Goal: Transaction & Acquisition: Book appointment/travel/reservation

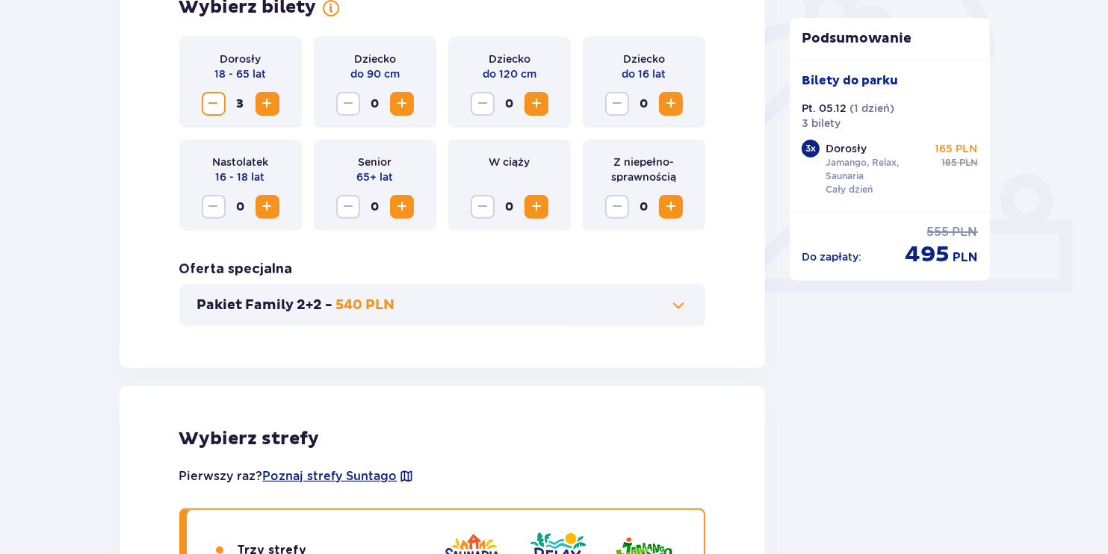
click at [261, 114] on button "Zwiększ" at bounding box center [267, 104] width 24 height 24
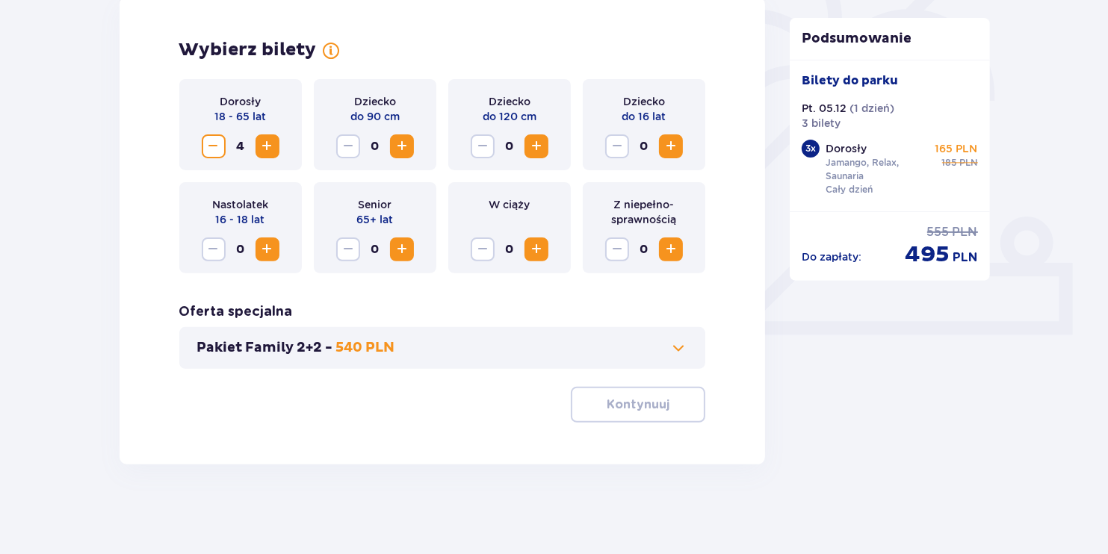
scroll to position [436, 0]
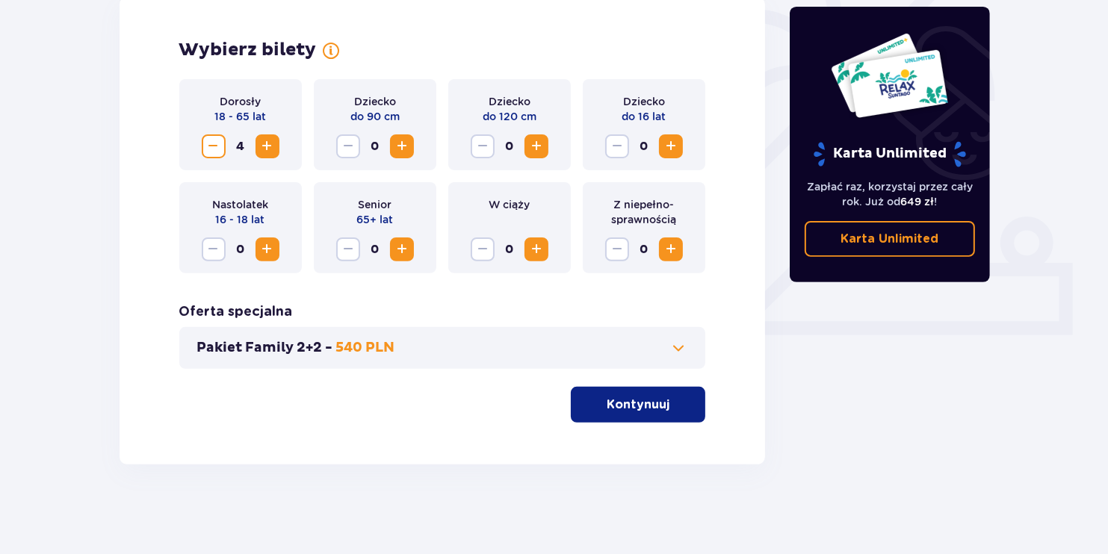
click at [607, 406] on p "Kontynuuj" at bounding box center [638, 405] width 63 height 16
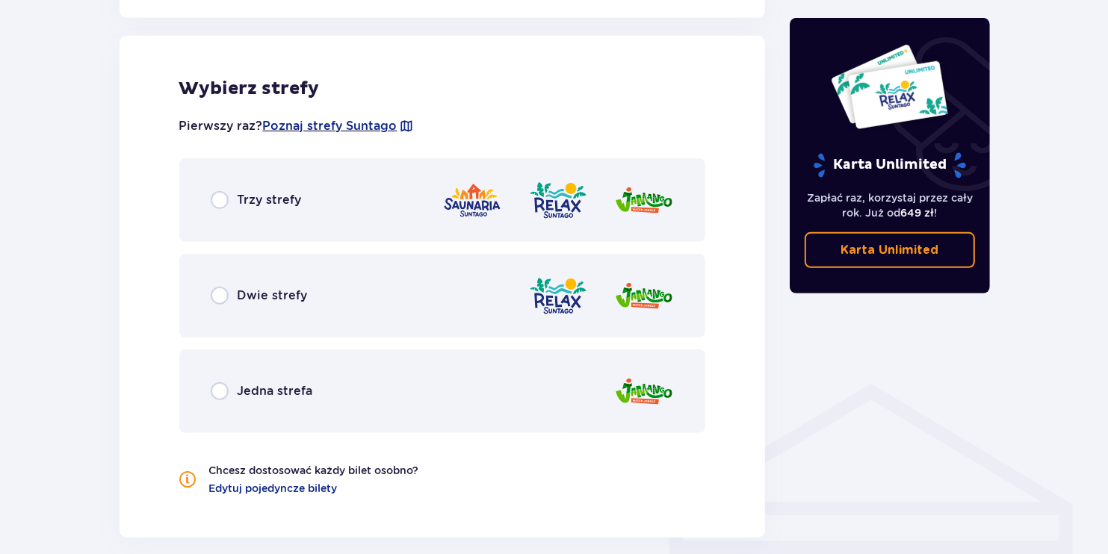
click at [308, 225] on div "Trzy strefy" at bounding box center [442, 200] width 527 height 84
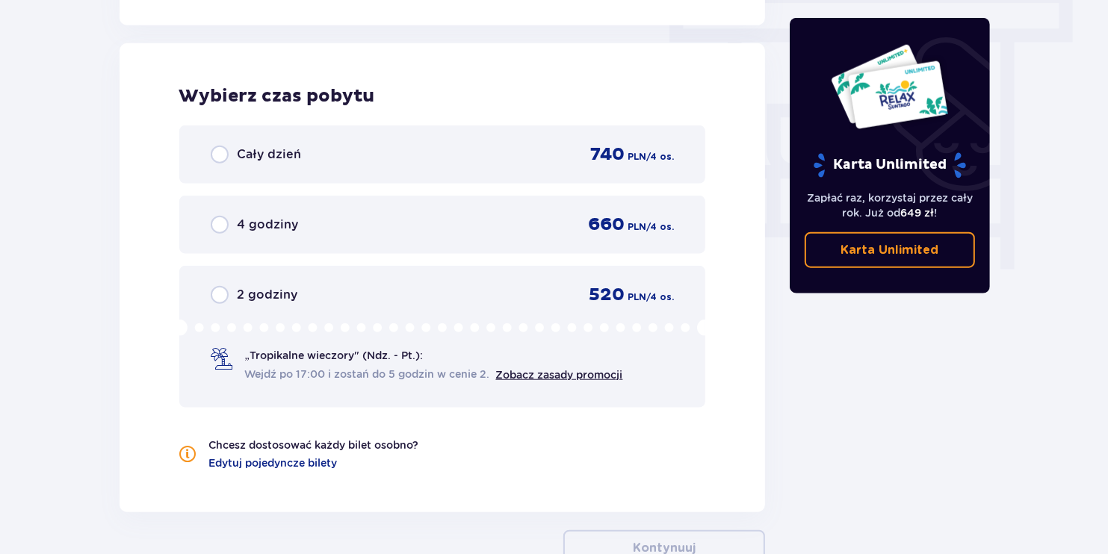
scroll to position [1349, 0]
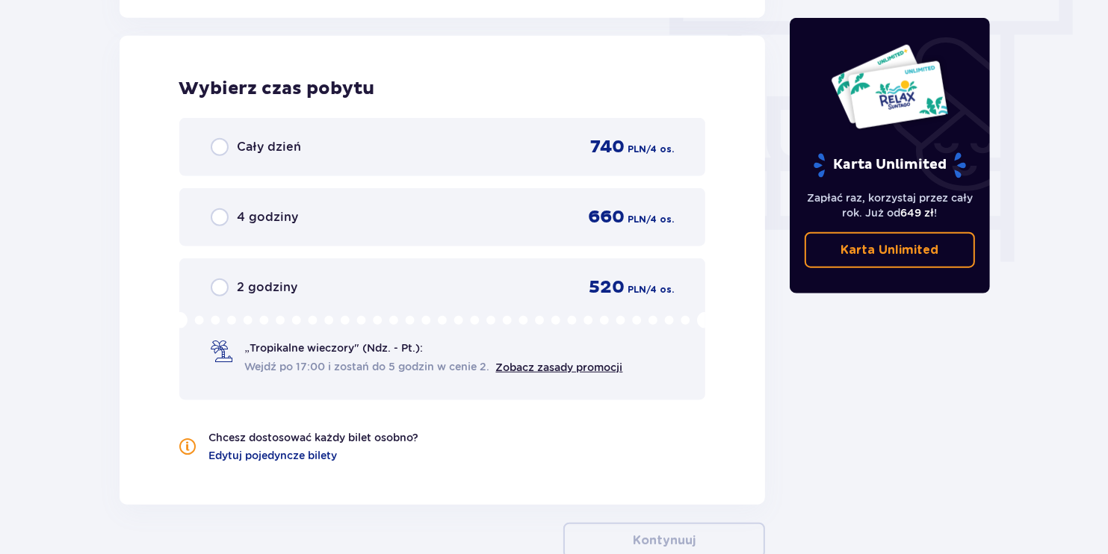
click at [363, 142] on div "Cały dzień 740 PLN / 4 os." at bounding box center [443, 147] width 464 height 22
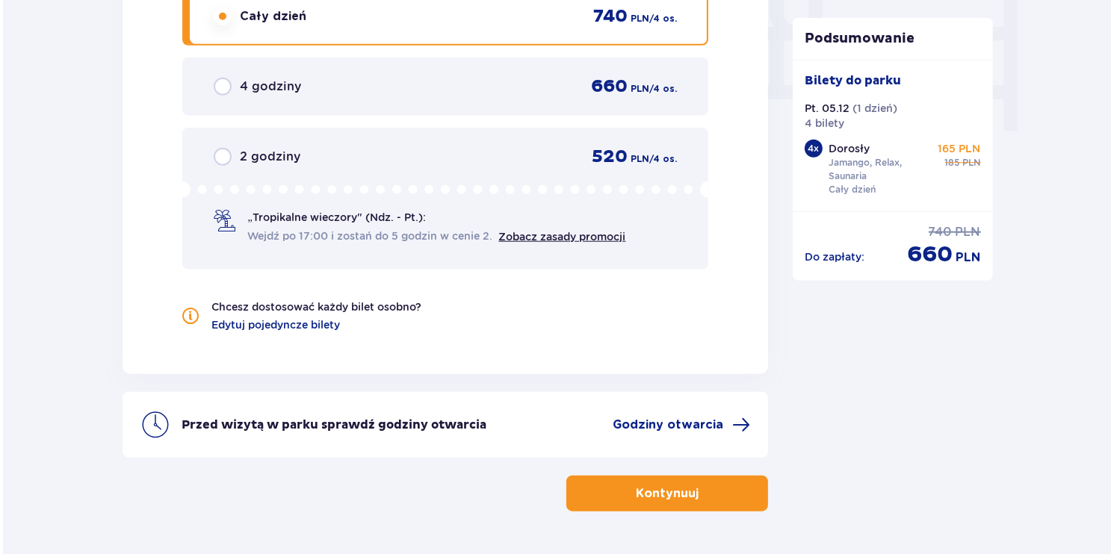
scroll to position [1494, 0]
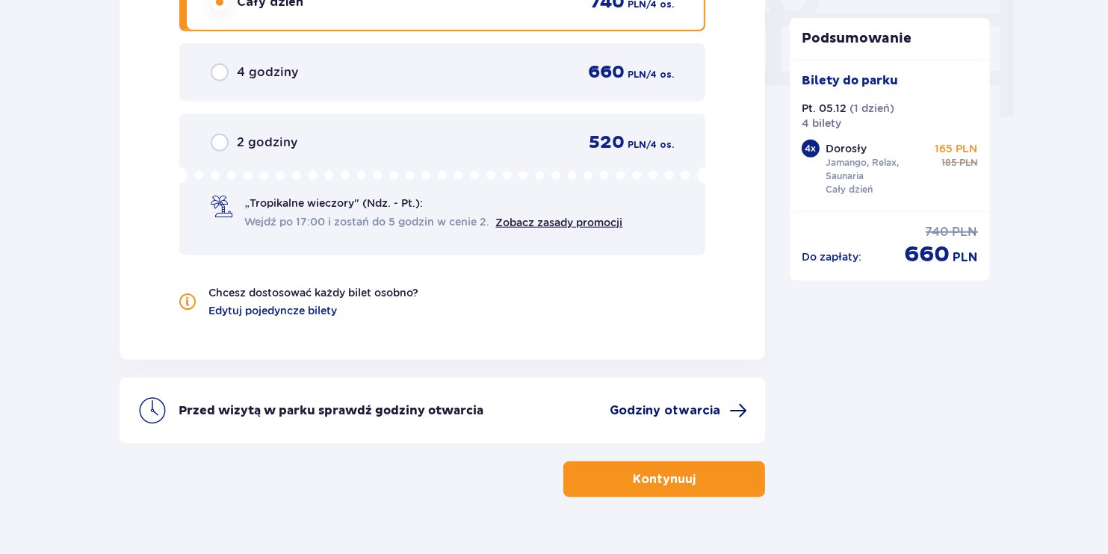
click at [650, 406] on span "Godziny otwarcia" at bounding box center [665, 411] width 111 height 16
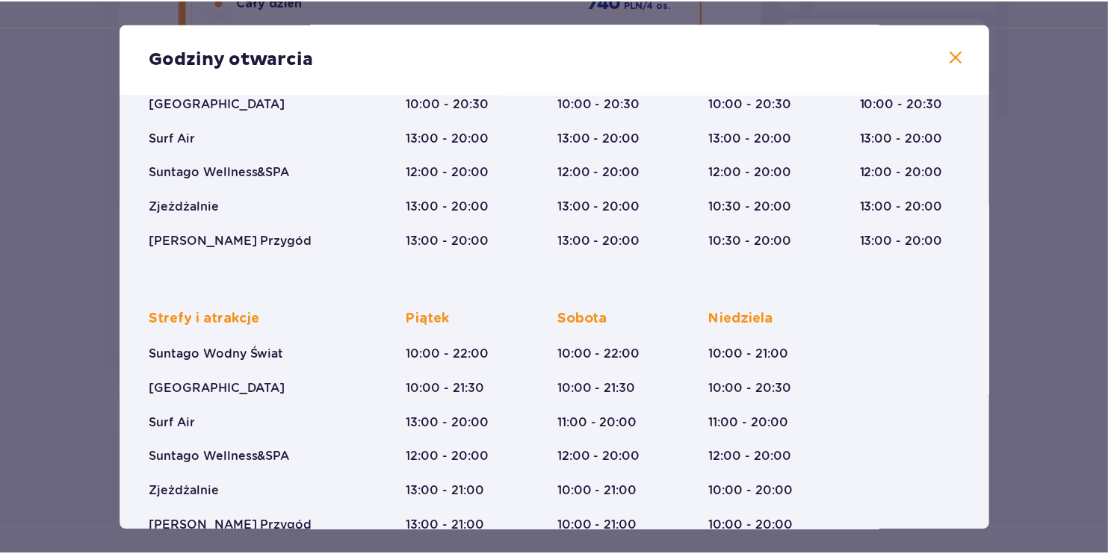
scroll to position [236, 0]
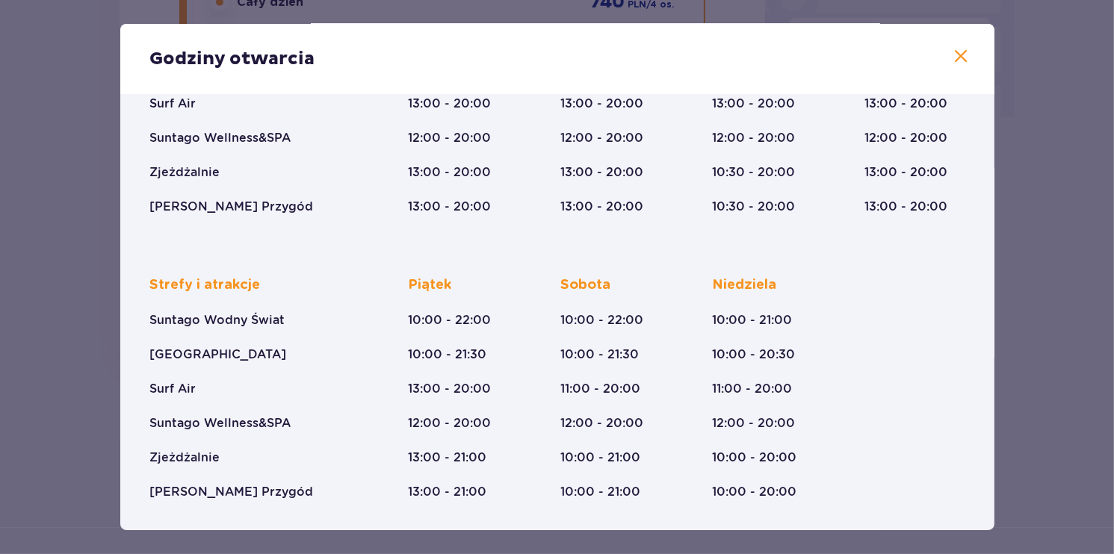
click at [959, 53] on span at bounding box center [961, 57] width 18 height 18
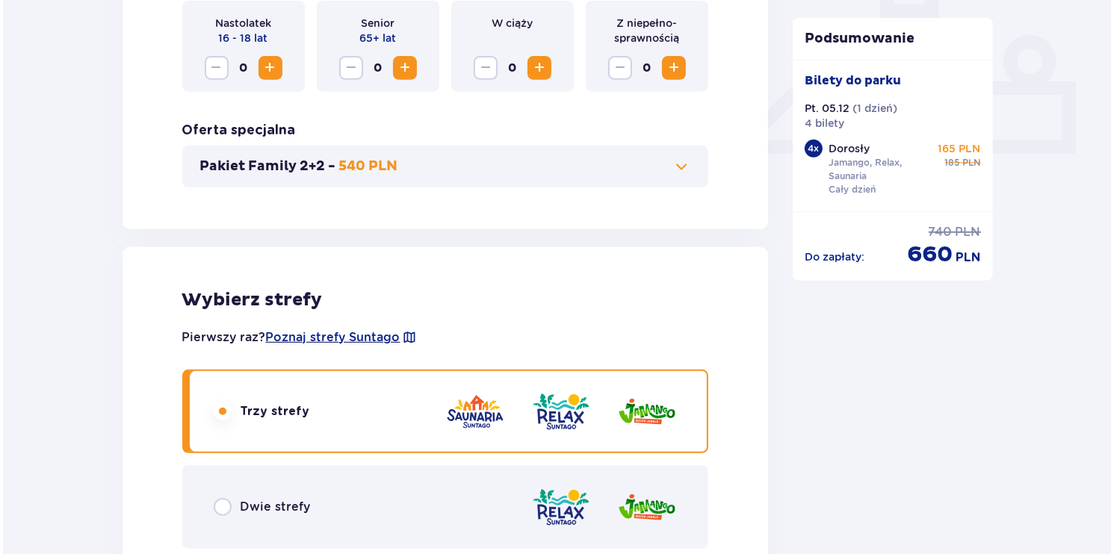
scroll to position [598, 0]
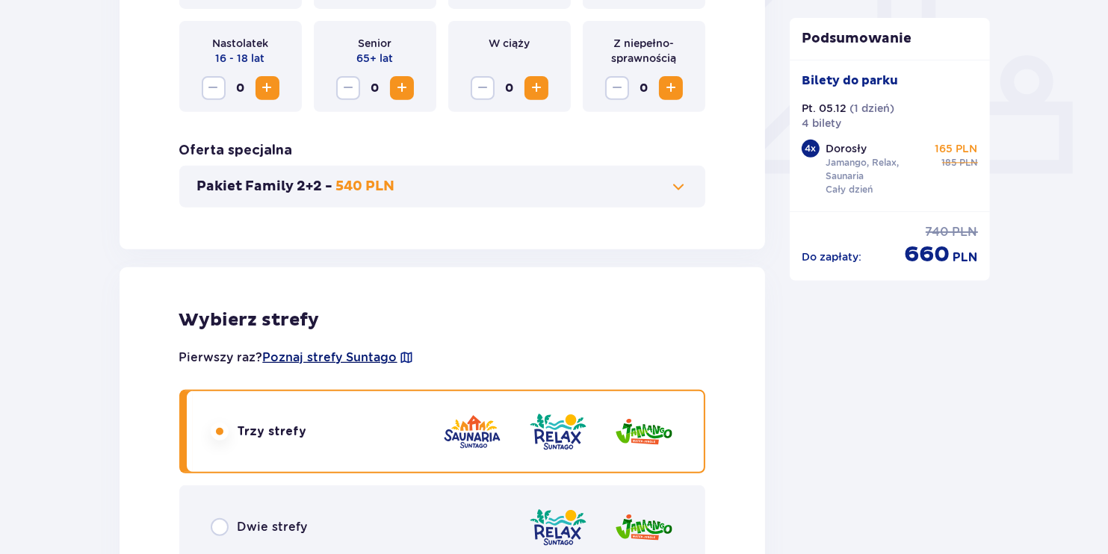
click at [320, 358] on span "Poznaj strefy Suntago" at bounding box center [330, 358] width 134 height 16
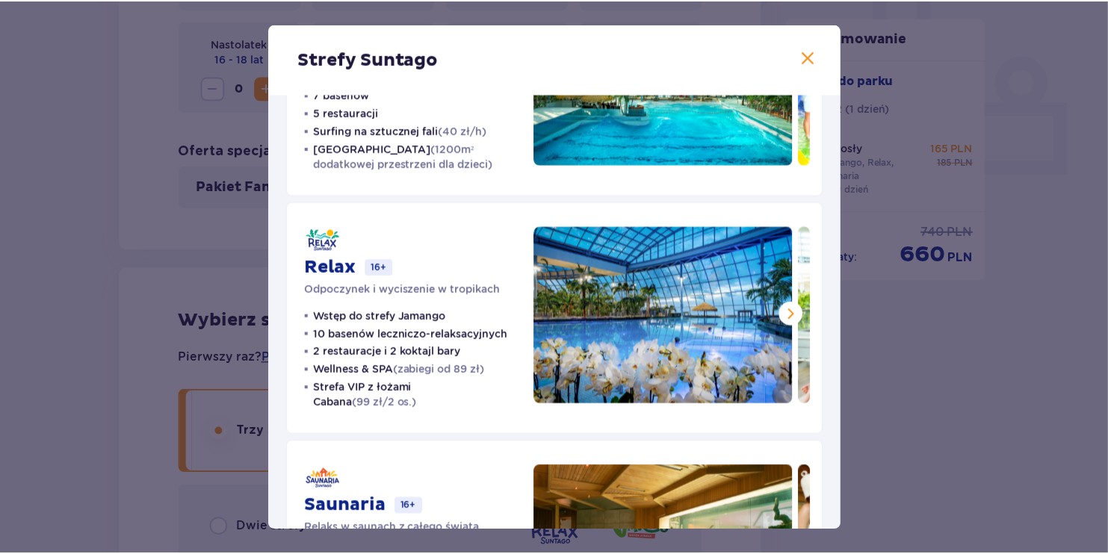
scroll to position [303, 0]
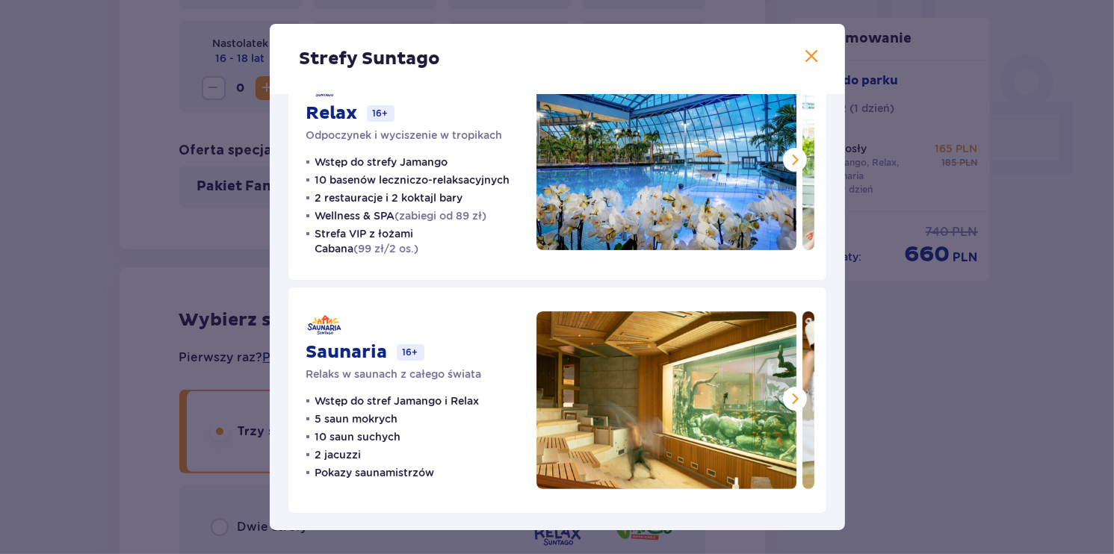
click at [810, 56] on span at bounding box center [812, 57] width 18 height 18
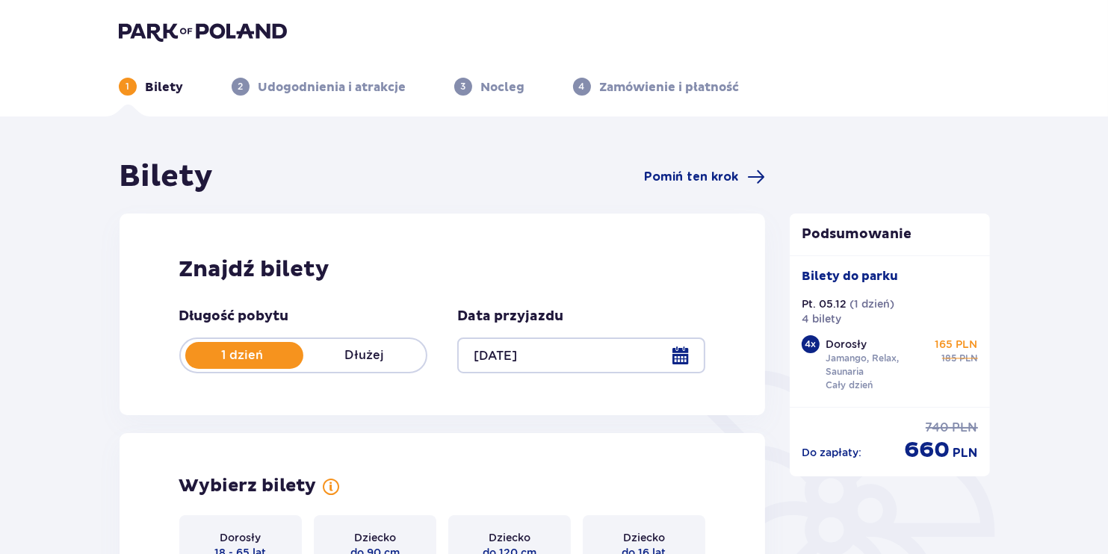
click at [689, 349] on div at bounding box center [581, 356] width 248 height 36
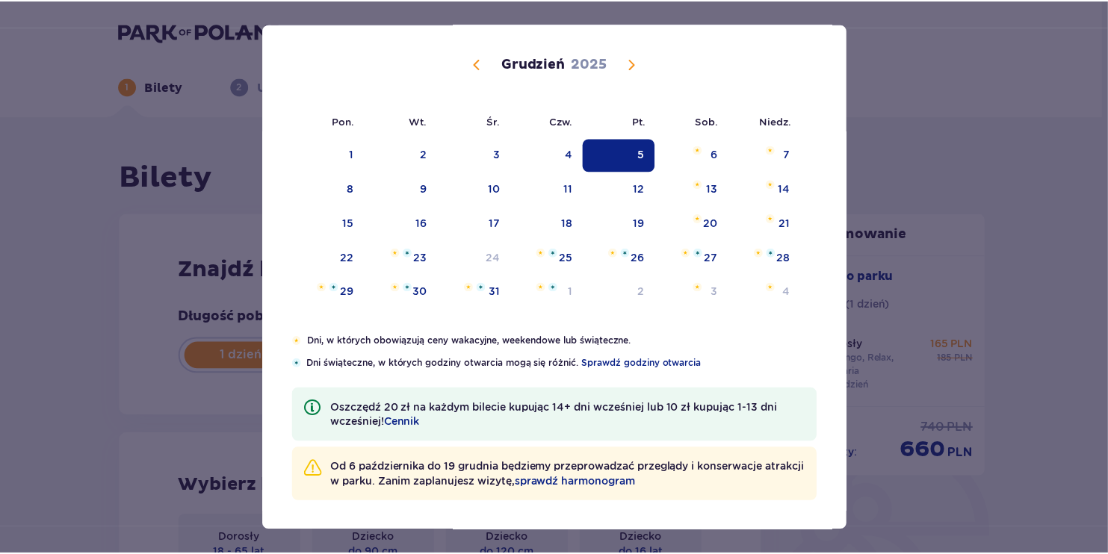
scroll to position [85, 0]
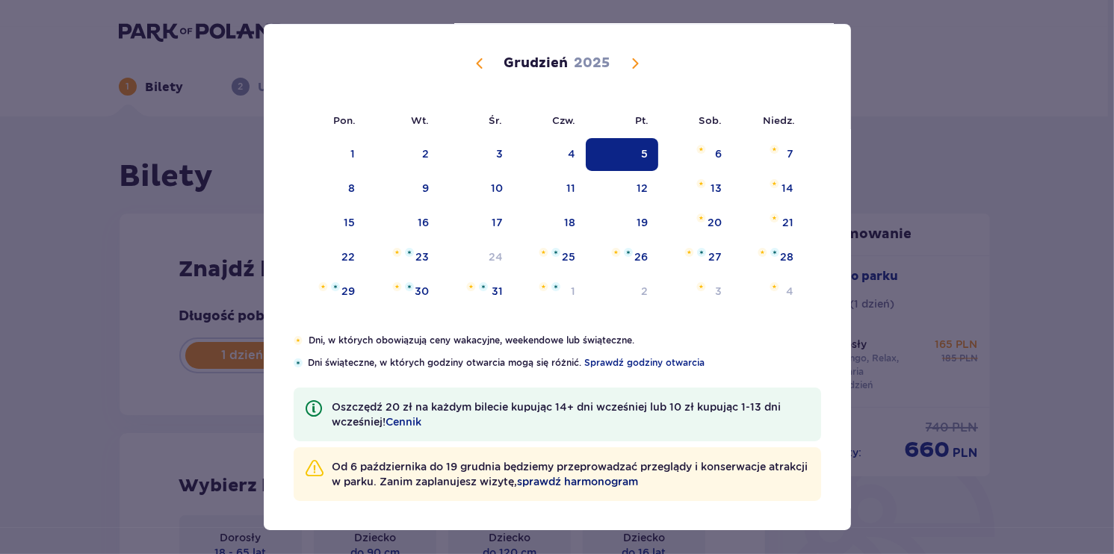
click at [604, 486] on span "sprawdź harmonogram" at bounding box center [578, 481] width 121 height 15
click at [941, 72] on div "Data pobytu [DATE] Pon. Wt. Śr. Czw. Pt. Sob. [GEOGRAPHIC_DATA]. [DATE] 27 28 2…" at bounding box center [557, 277] width 1114 height 554
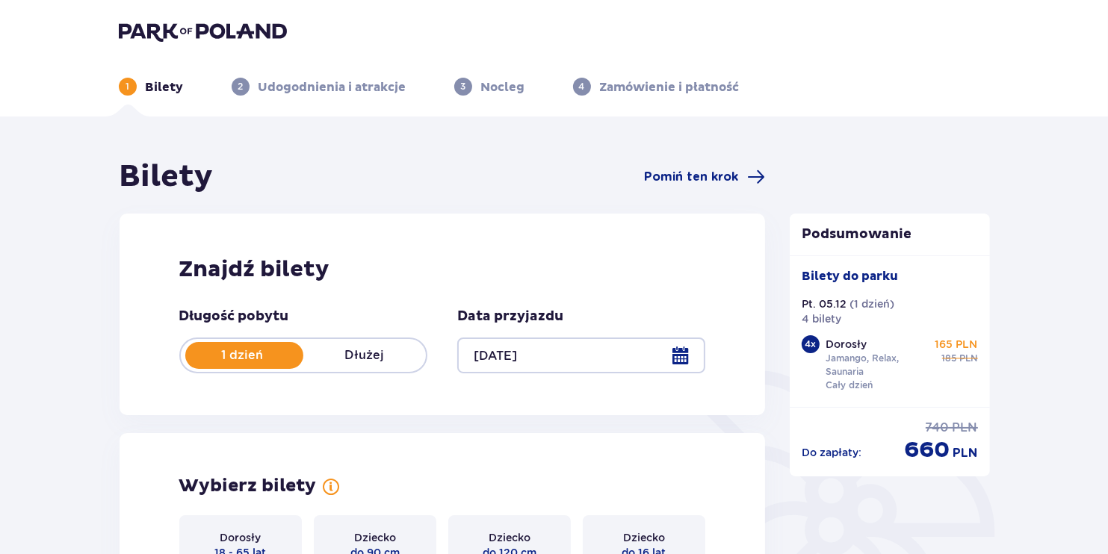
click at [666, 351] on div at bounding box center [581, 356] width 248 height 36
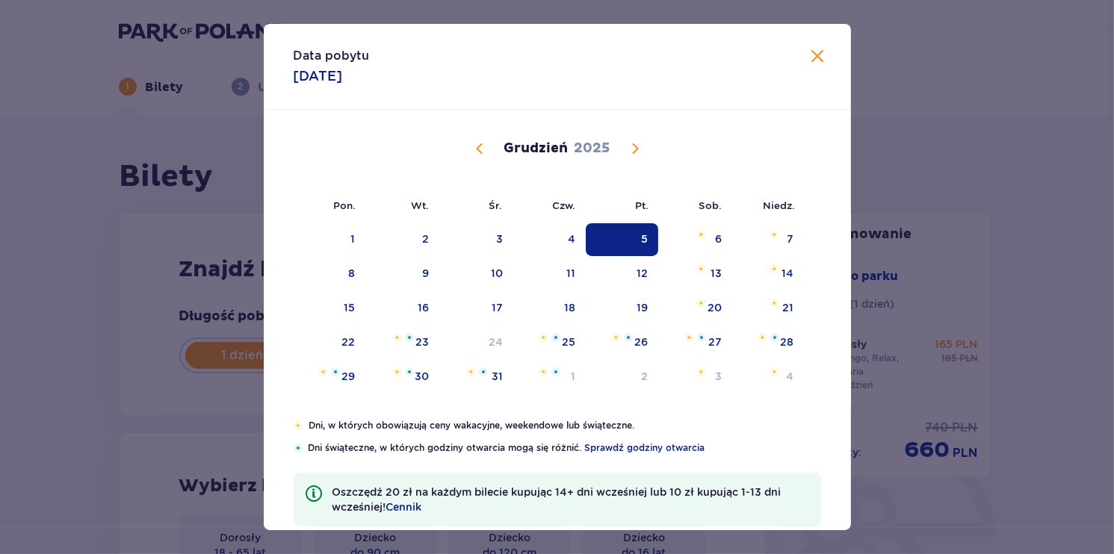
click at [622, 142] on div "[DATE]" at bounding box center [557, 149] width 495 height 18
click at [633, 145] on span "Następny miesiąc" at bounding box center [635, 149] width 18 height 18
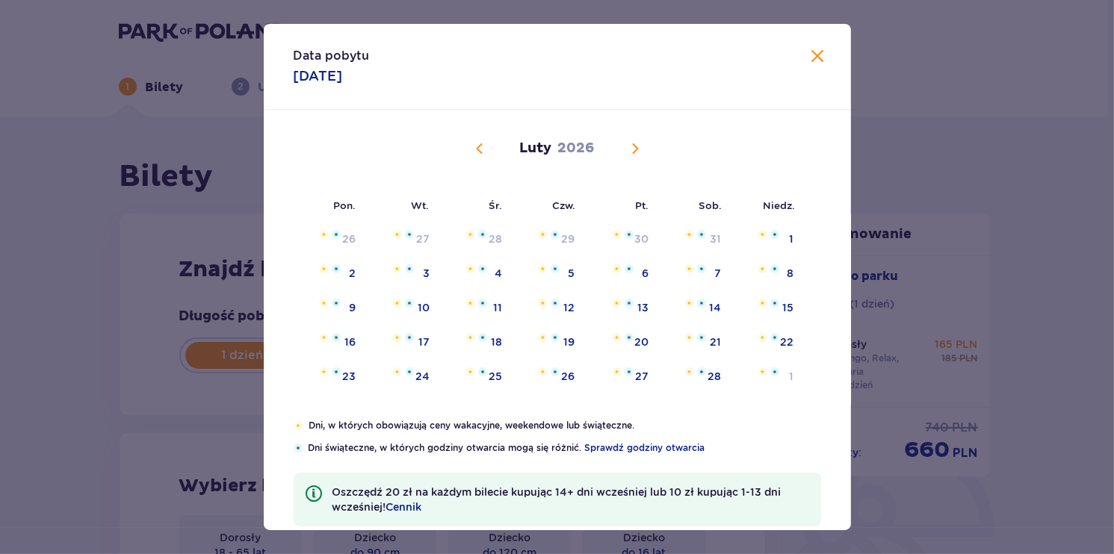
click at [471, 152] on span "Poprzedni miesiąc" at bounding box center [480, 149] width 18 height 18
click at [636, 250] on div "2" at bounding box center [621, 239] width 74 height 33
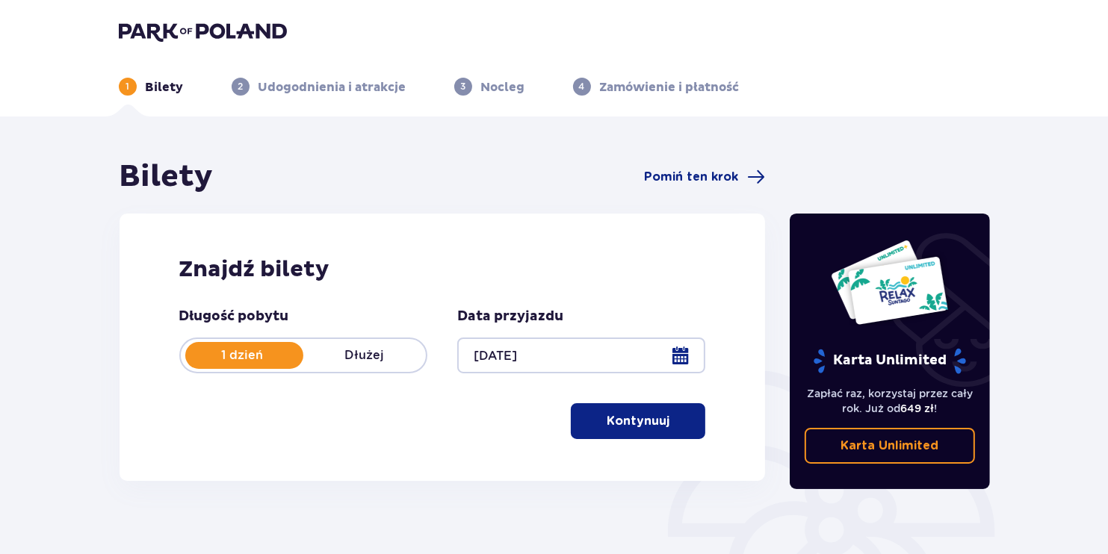
click at [523, 359] on div at bounding box center [581, 356] width 248 height 36
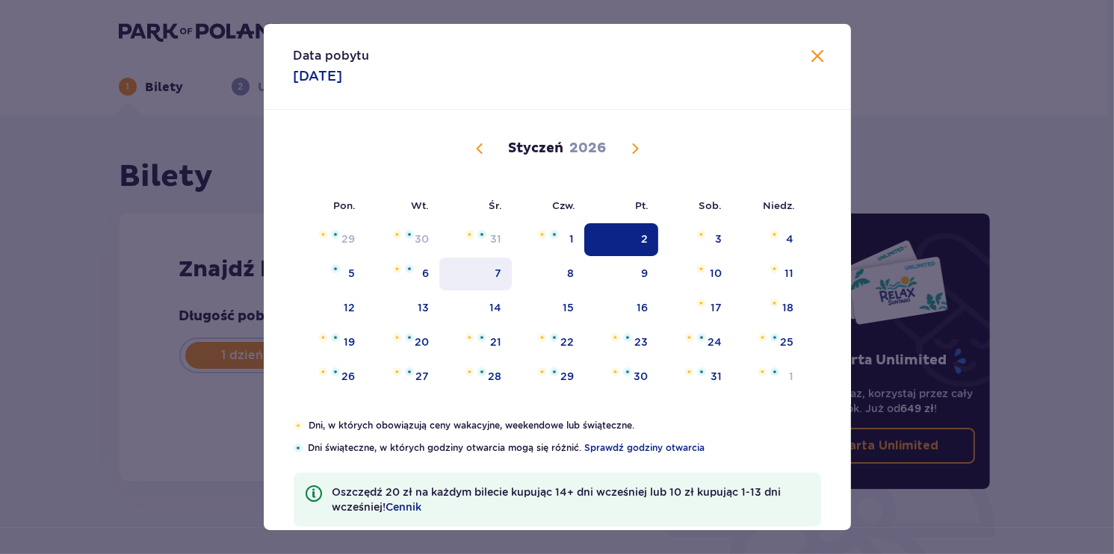
click at [498, 279] on div "7" at bounding box center [498, 273] width 7 height 15
type input "[DATE]"
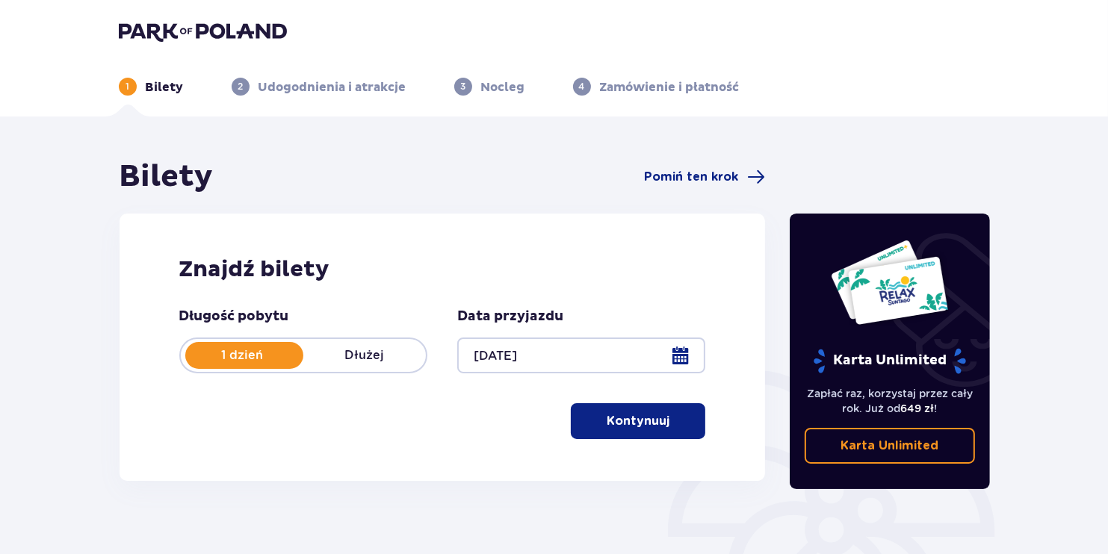
click at [642, 423] on p "Kontynuuj" at bounding box center [638, 421] width 63 height 16
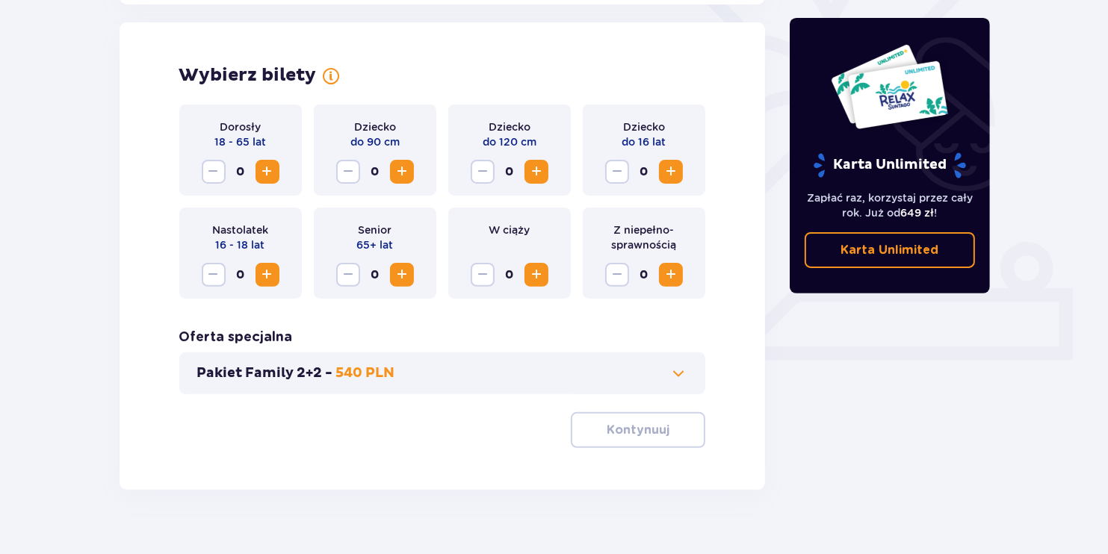
scroll to position [415, 0]
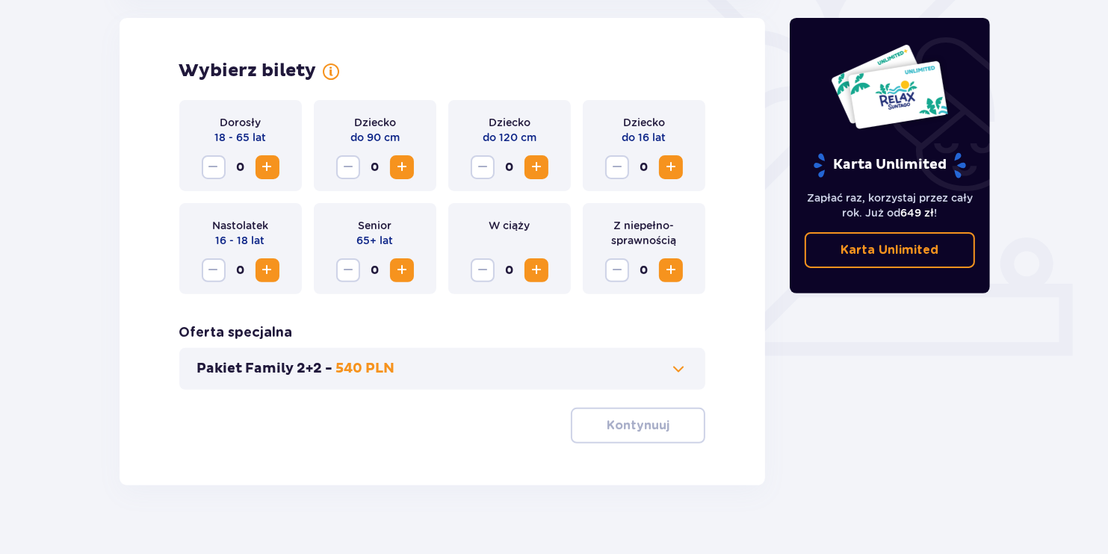
click at [268, 164] on span "Zwiększ" at bounding box center [267, 167] width 18 height 18
click at [630, 430] on p "Kontynuuj" at bounding box center [638, 426] width 63 height 16
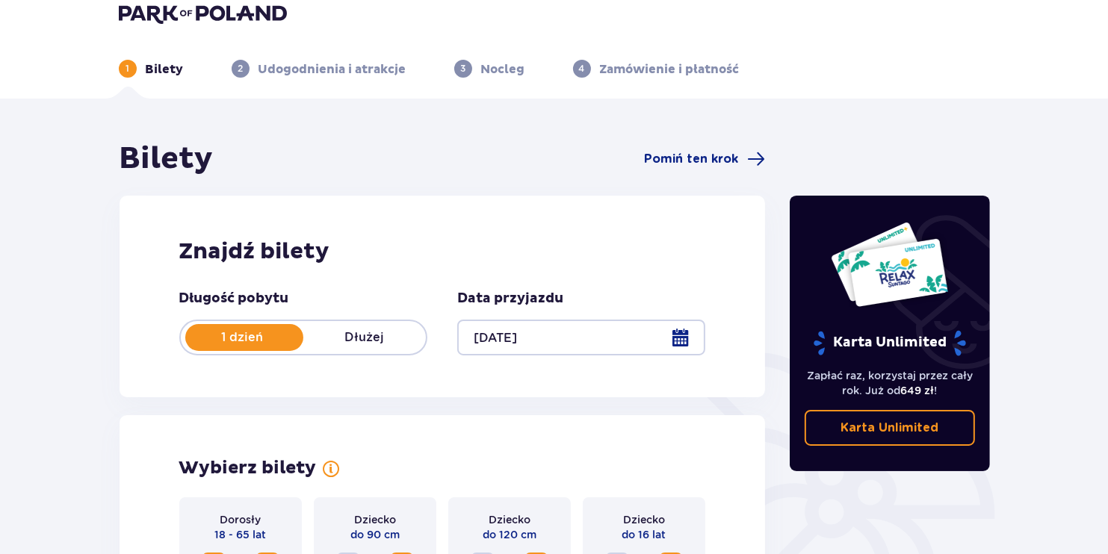
scroll to position [0, 0]
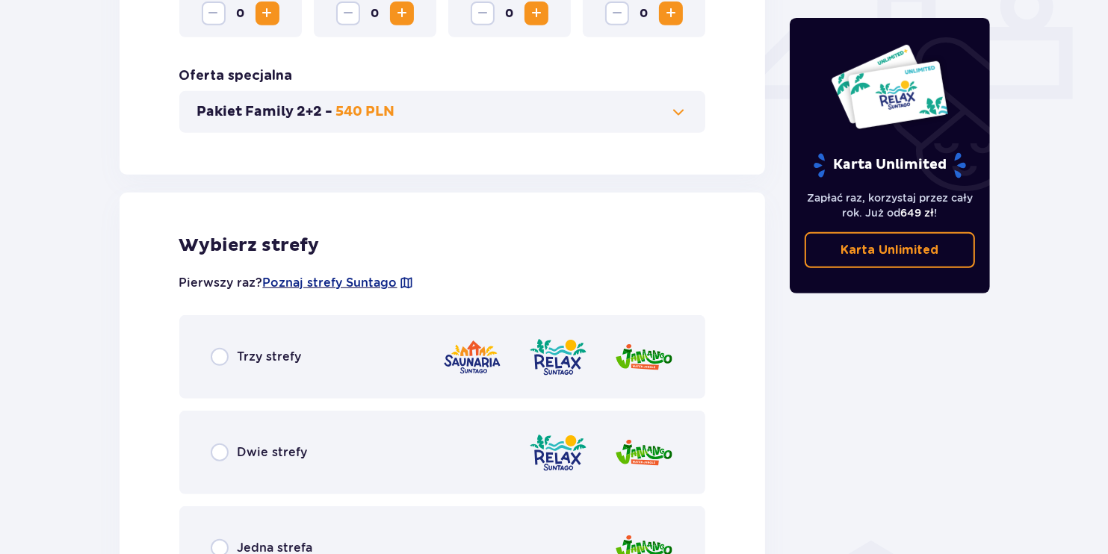
click at [255, 361] on span "Trzy strefy" at bounding box center [270, 357] width 64 height 16
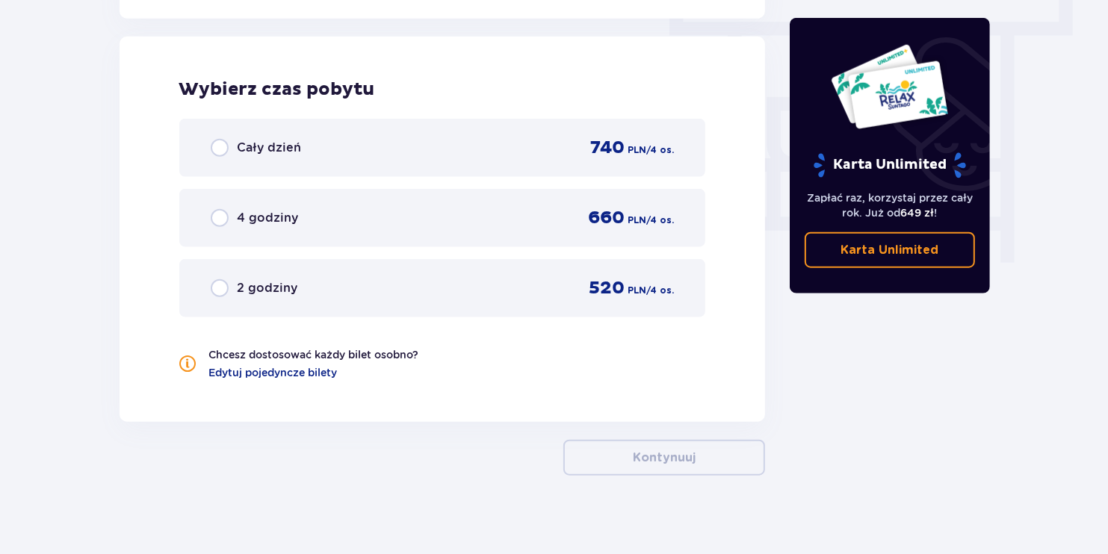
scroll to position [1349, 0]
click at [293, 151] on span "Cały dzień" at bounding box center [270, 147] width 64 height 16
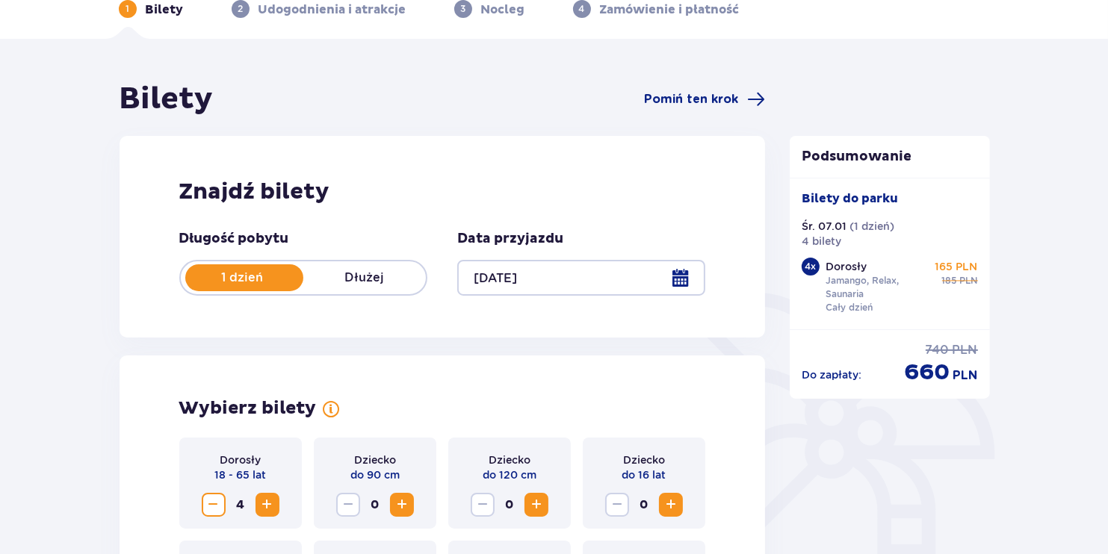
scroll to position [523, 0]
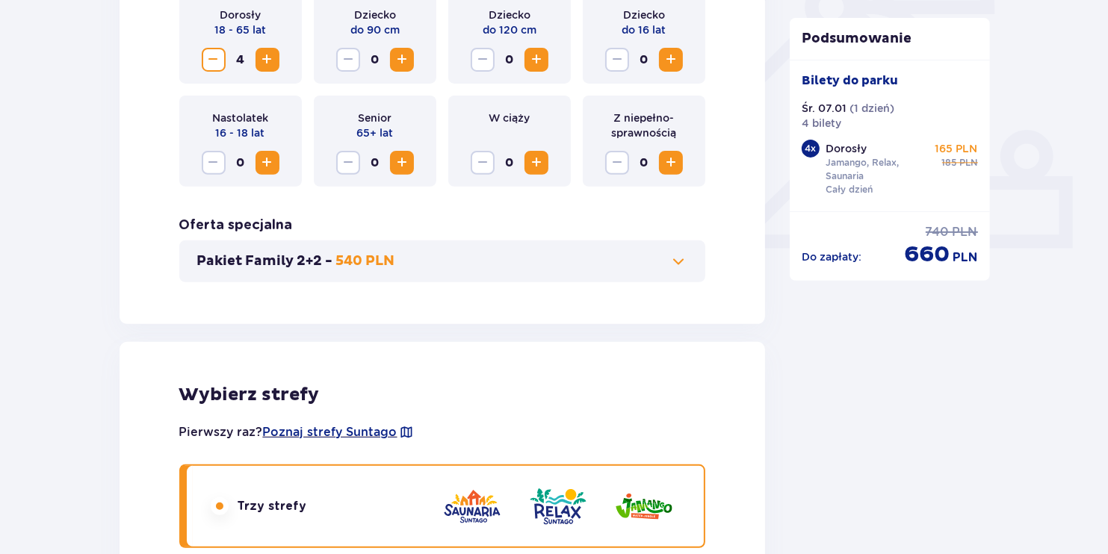
drag, startPoint x: 566, startPoint y: 205, endPoint x: 302, endPoint y: 1, distance: 332.9
